Goal: Task Accomplishment & Management: Complete application form

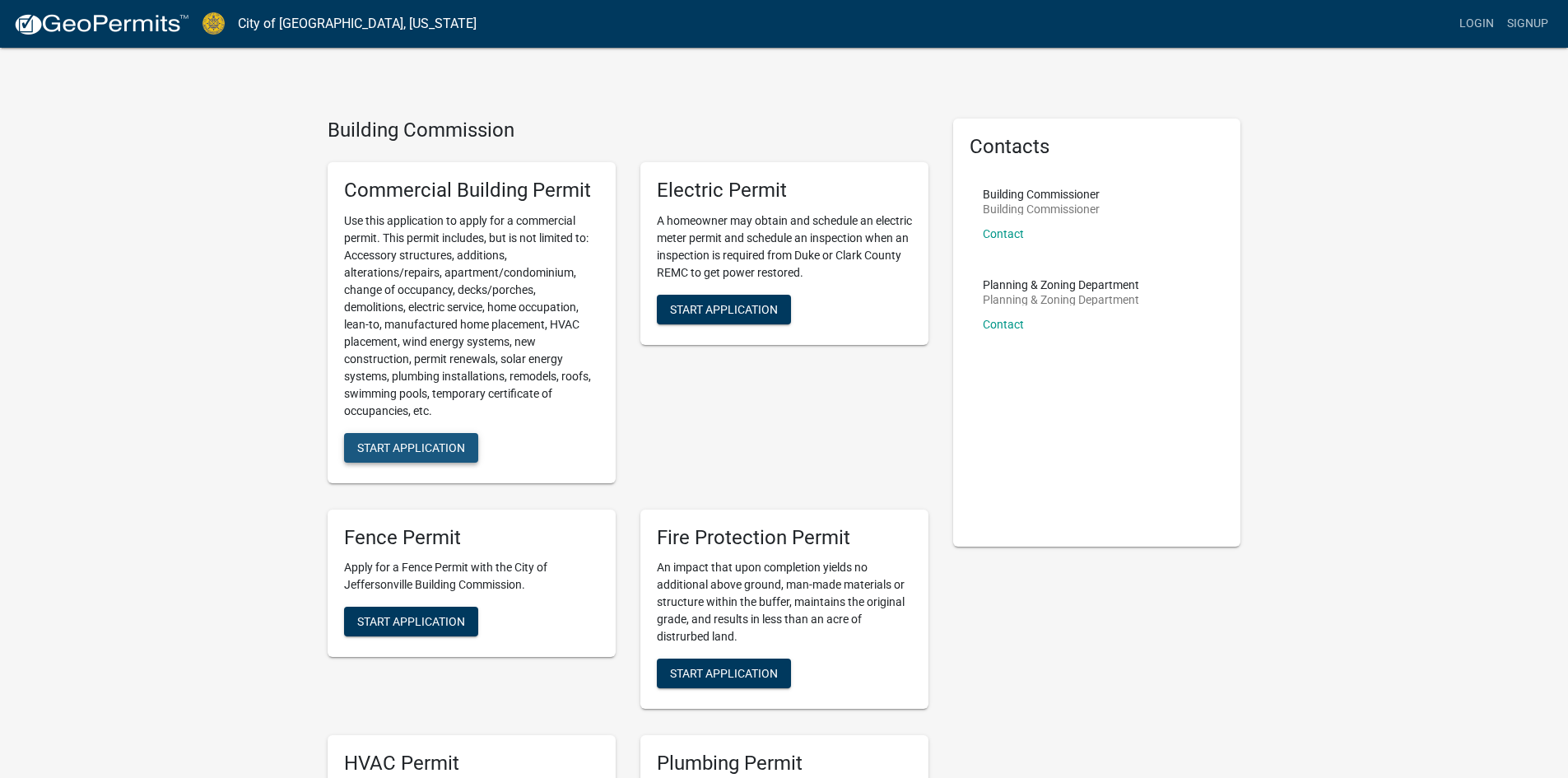
click at [418, 443] on span "Start Application" at bounding box center [411, 446] width 108 height 13
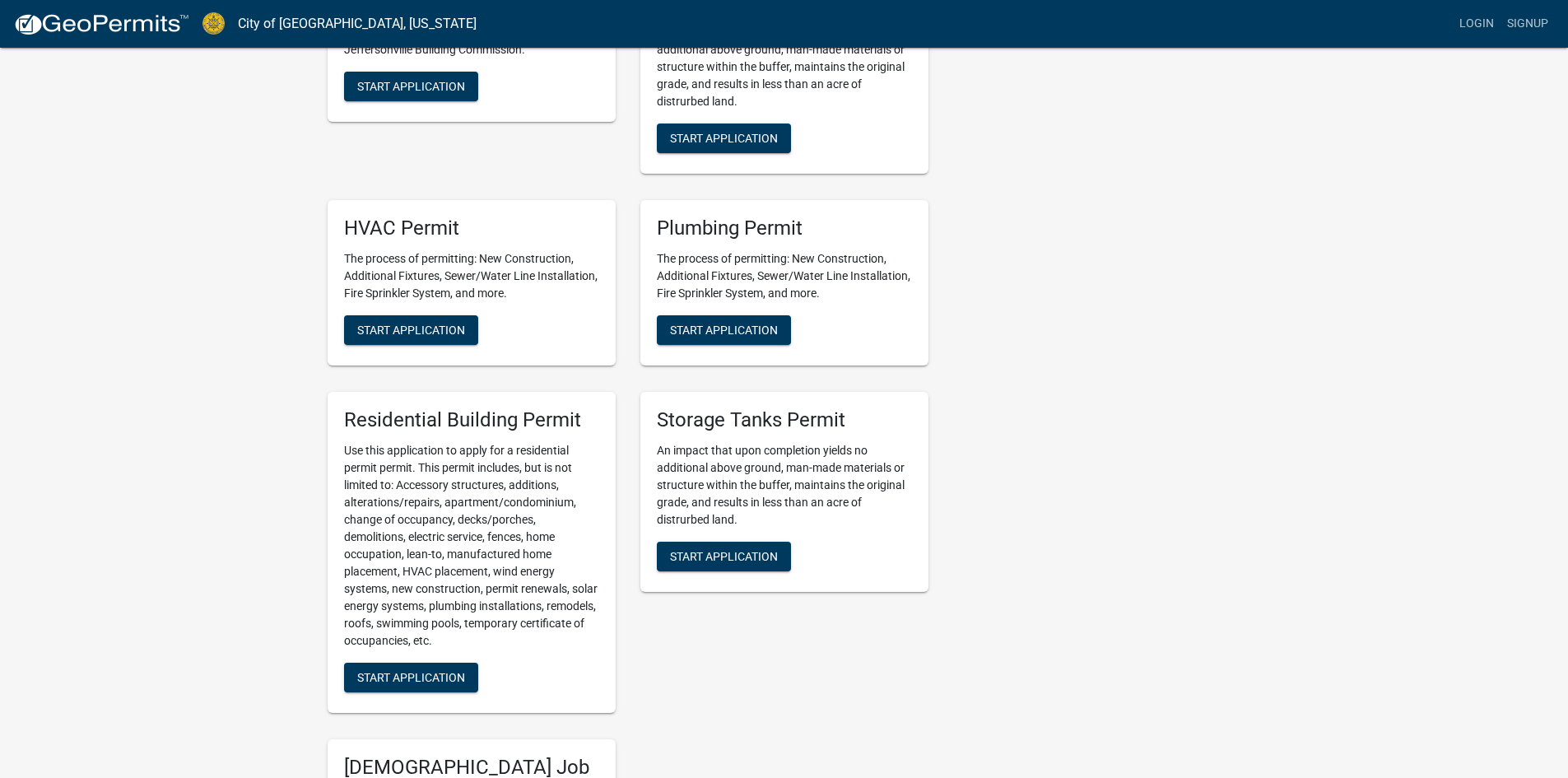
scroll to position [823, 0]
